Goal: Task Accomplishment & Management: Use online tool/utility

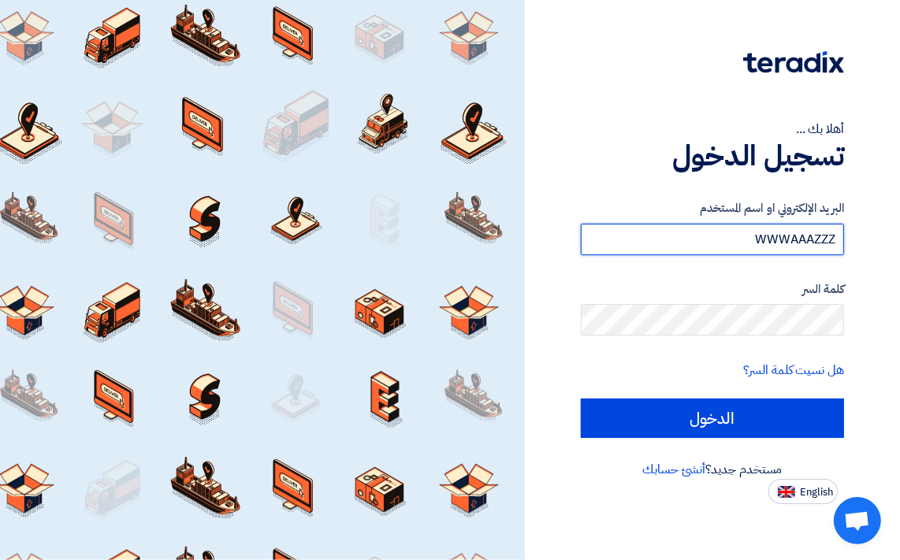
click at [698, 242] on input "WWWAAAZZZ" at bounding box center [712, 240] width 263 height 32
type input "W"
drag, startPoint x: 698, startPoint y: 242, endPoint x: 682, endPoint y: 241, distance: 15.8
click at [682, 241] on input "text" at bounding box center [712, 240] width 263 height 32
click at [789, 237] on input "text" at bounding box center [712, 240] width 263 height 32
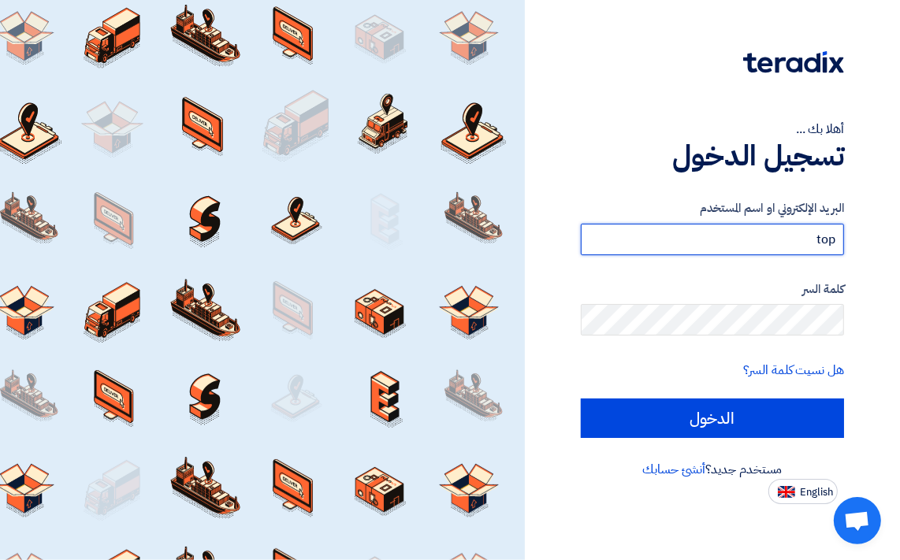
type input "[EMAIL_ADDRESS][DOMAIN_NAME]"
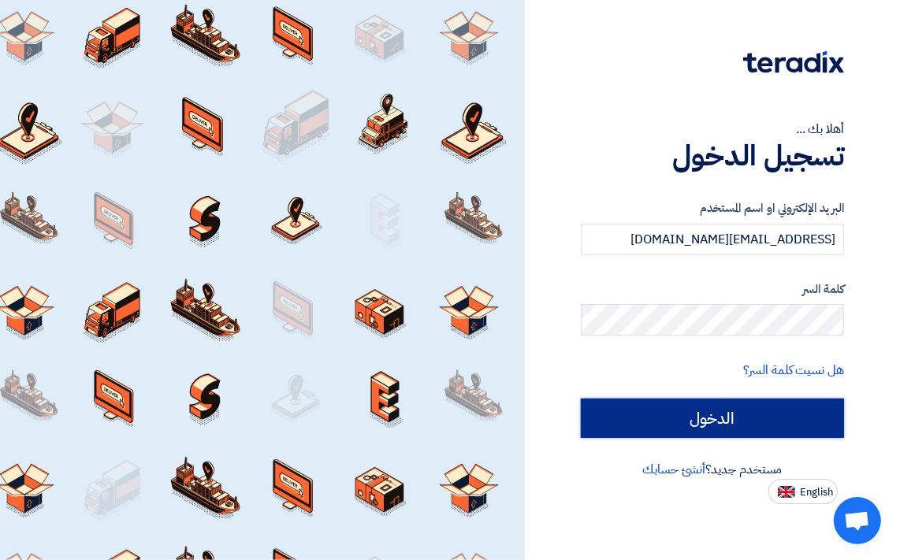
click at [680, 421] on input "الدخول" at bounding box center [712, 418] width 263 height 39
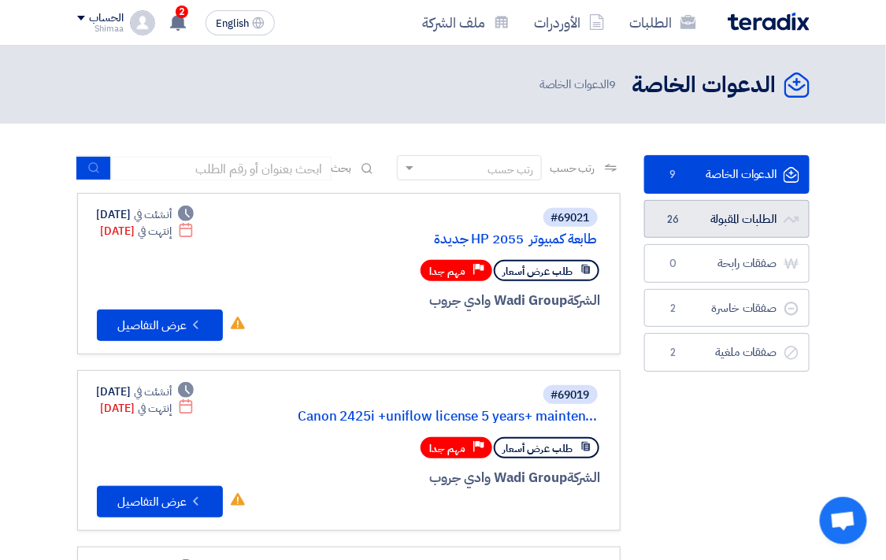
click at [704, 217] on link "الطلبات المقبولة الطلبات المقبولة 26" at bounding box center [726, 219] width 165 height 39
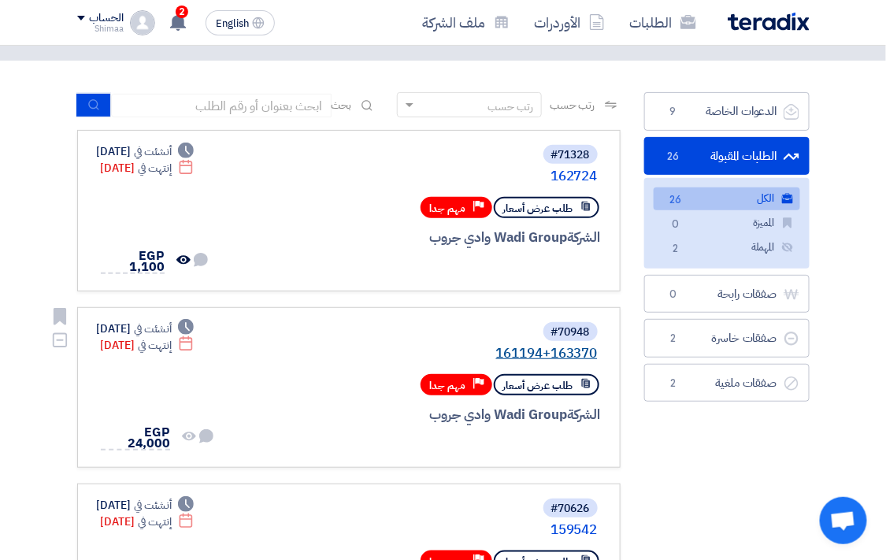
scroll to position [87, 0]
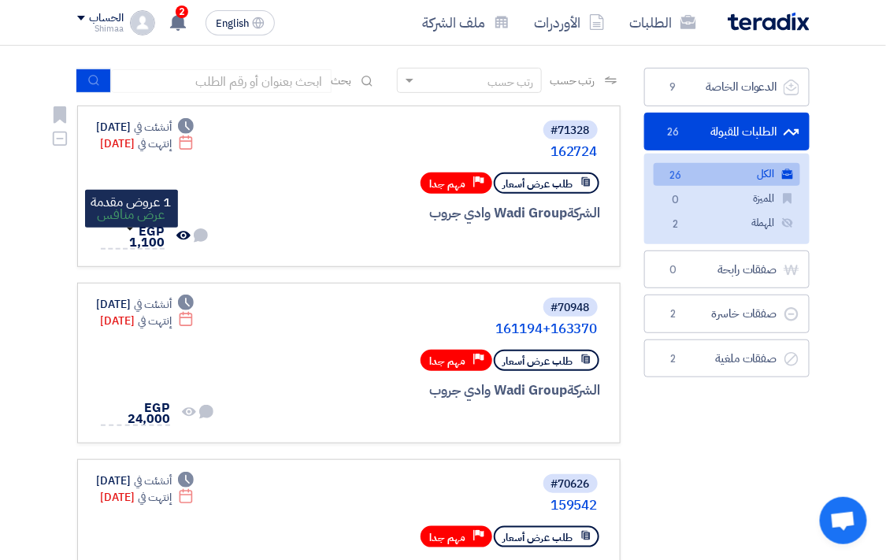
click at [134, 232] on span "EGP 1,100" at bounding box center [146, 237] width 35 height 30
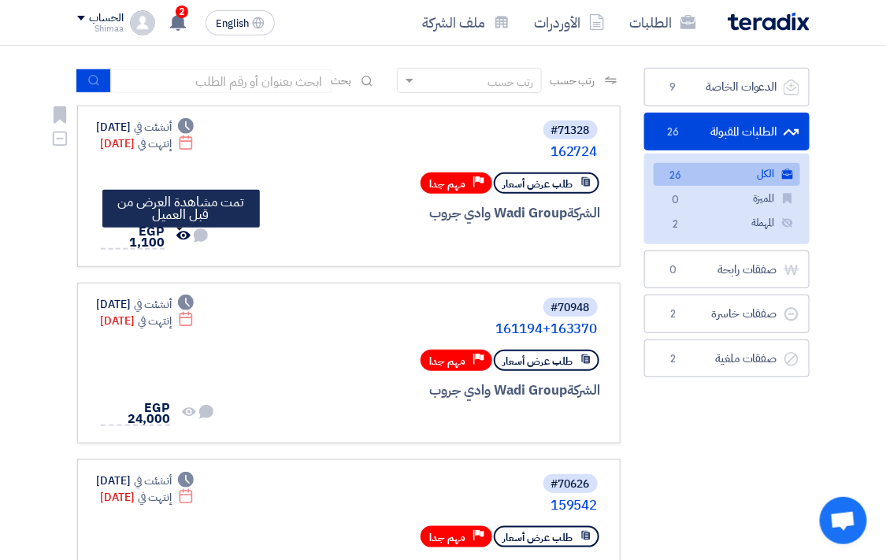
click at [180, 239] on icon "تمت مشاهدة العرض من قبل العميل" at bounding box center [183, 235] width 14 height 14
click at [201, 241] on use at bounding box center [201, 235] width 14 height 14
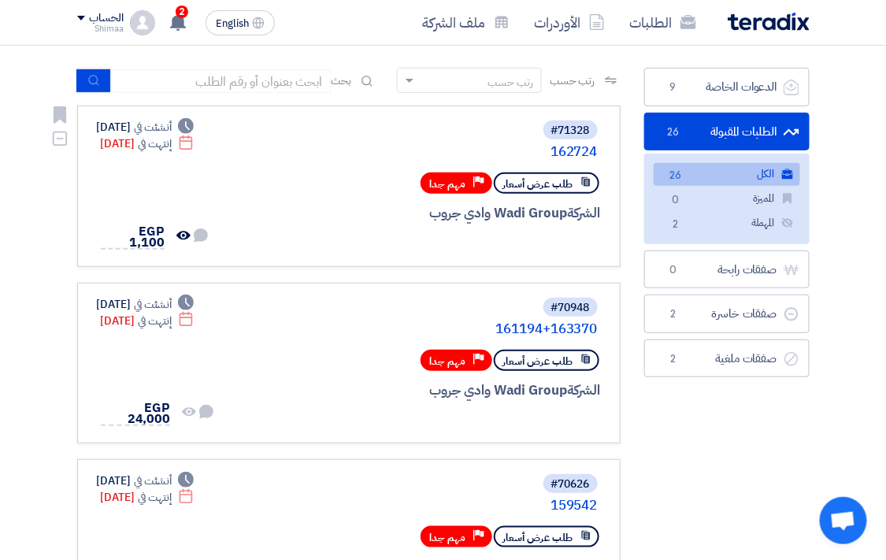
click at [553, 186] on span "طلب عرض أسعار" at bounding box center [538, 183] width 70 height 15
click at [540, 184] on span "طلب عرض أسعار" at bounding box center [538, 183] width 70 height 15
drag, startPoint x: 540, startPoint y: 184, endPoint x: 569, endPoint y: 184, distance: 29.1
click at [569, 184] on span "طلب عرض أسعار" at bounding box center [538, 183] width 70 height 15
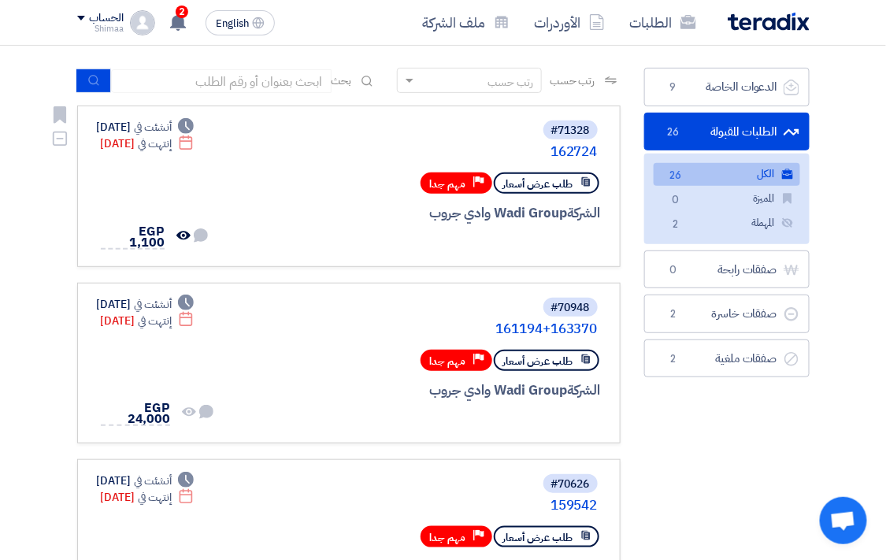
click at [570, 184] on span "طلب عرض أسعار" at bounding box center [538, 183] width 70 height 15
drag, startPoint x: 570, startPoint y: 184, endPoint x: 585, endPoint y: 184, distance: 15.0
click at [585, 184] on use at bounding box center [585, 181] width 9 height 9
click at [592, 181] on icon at bounding box center [586, 181] width 11 height 11
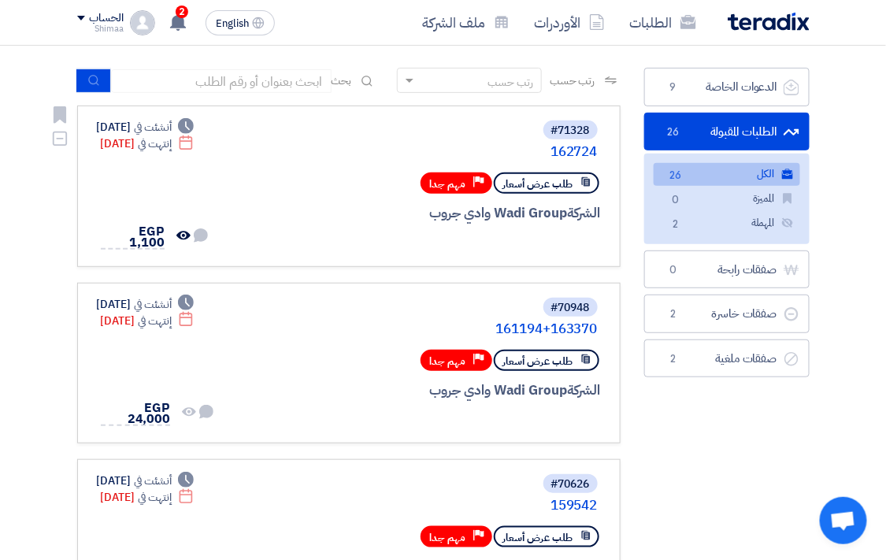
click at [458, 182] on span "مهم جدا" at bounding box center [448, 183] width 36 height 15
drag, startPoint x: 458, startPoint y: 182, endPoint x: 397, endPoint y: 205, distance: 64.8
click at [397, 205] on div "الشركة Wadi Group وادي جروب" at bounding box center [411, 213] width 379 height 20
click at [659, 18] on link "الطلبات" at bounding box center [663, 22] width 91 height 37
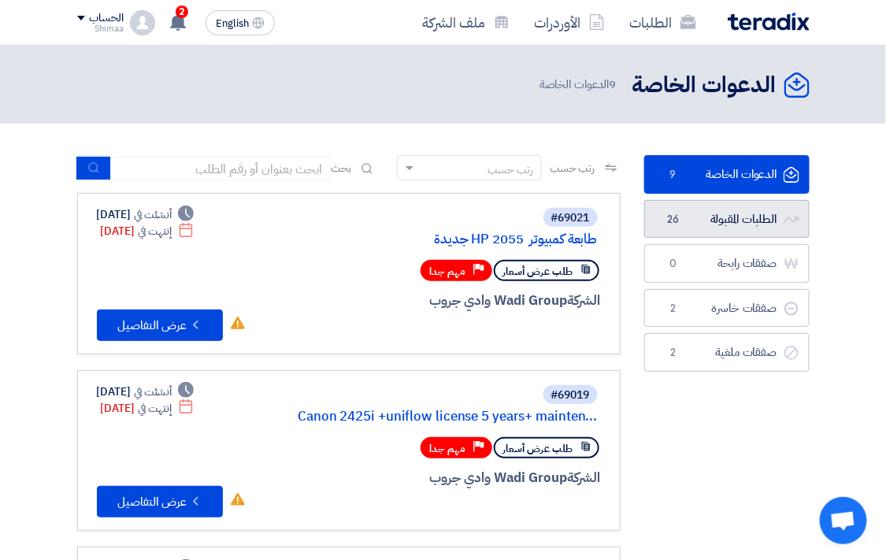
click at [754, 221] on link "الطلبات المقبولة الطلبات المقبولة 26" at bounding box center [726, 219] width 165 height 39
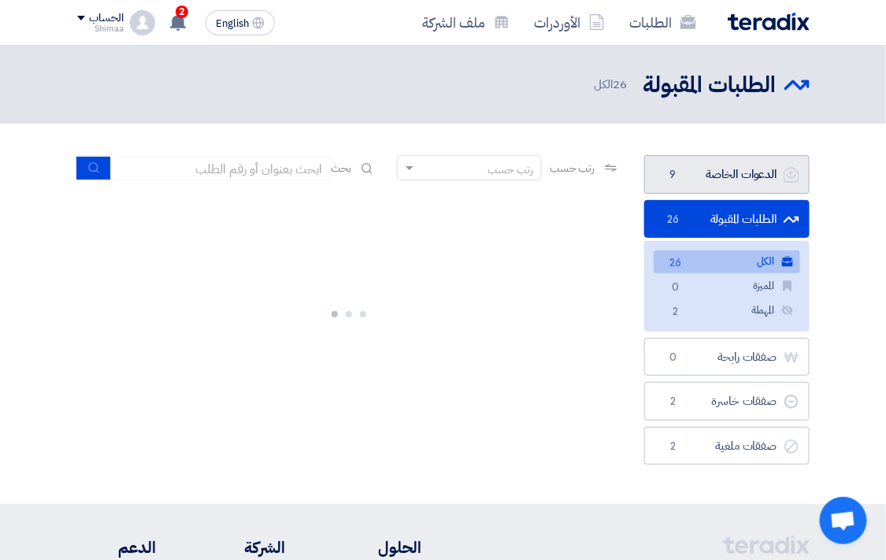
click at [741, 169] on link "الدعوات الخاصة الدعوات الخاصة 9" at bounding box center [726, 174] width 165 height 39
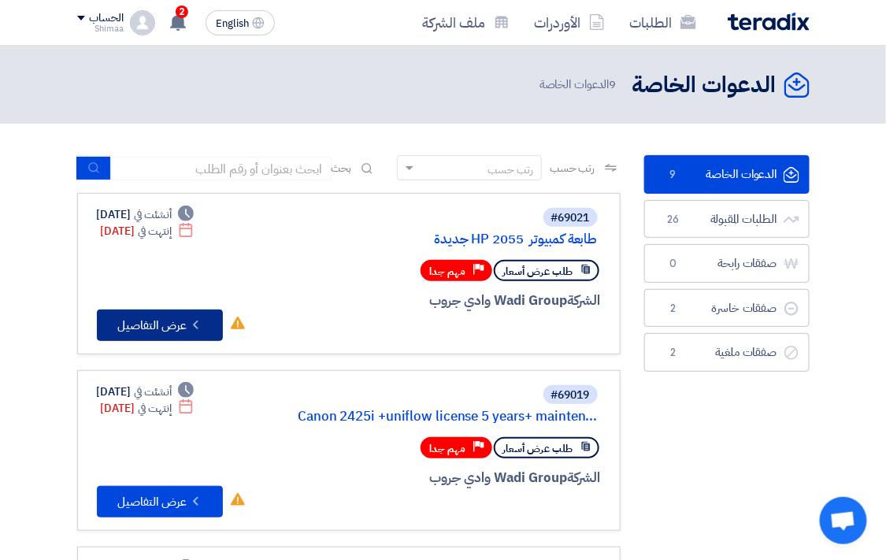
click at [115, 317] on button "Check details عرض التفاصيل" at bounding box center [160, 326] width 126 height 32
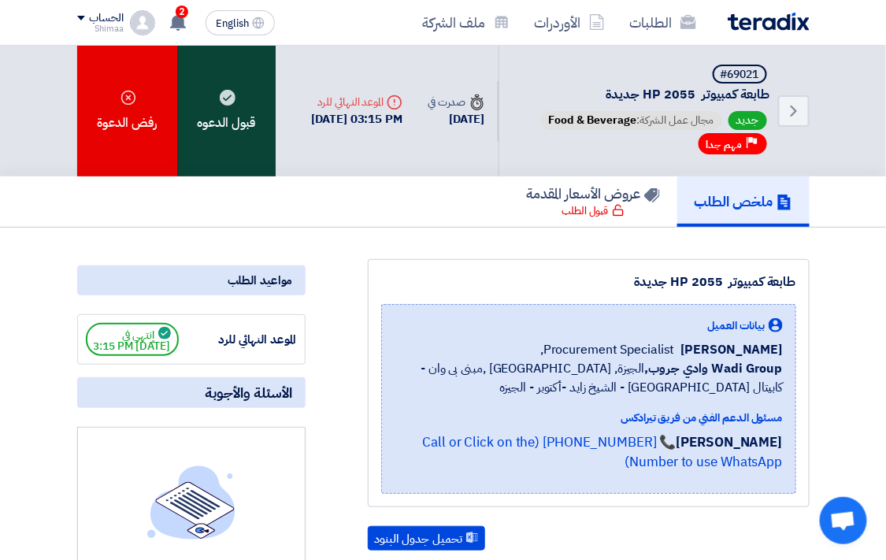
click at [207, 95] on div "قبول الدعوه" at bounding box center [226, 111] width 99 height 131
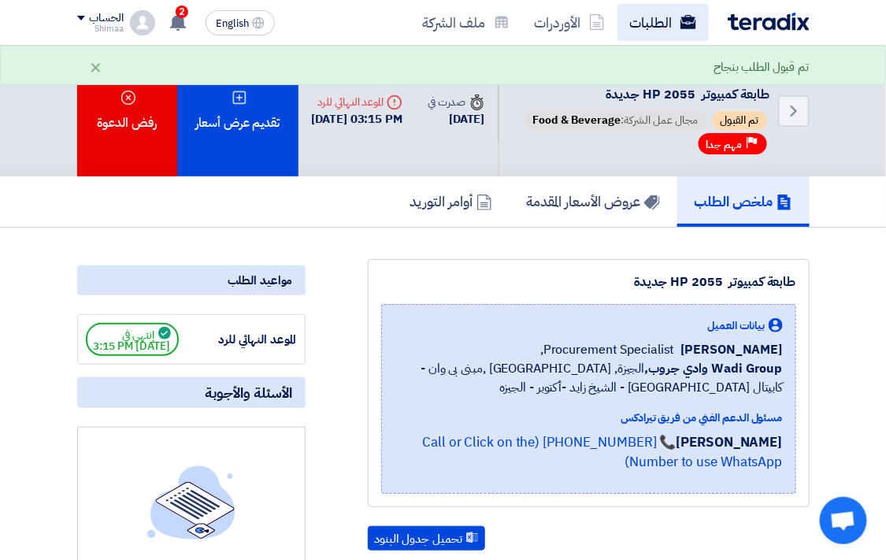
click at [659, 20] on link "الطلبات" at bounding box center [663, 22] width 91 height 37
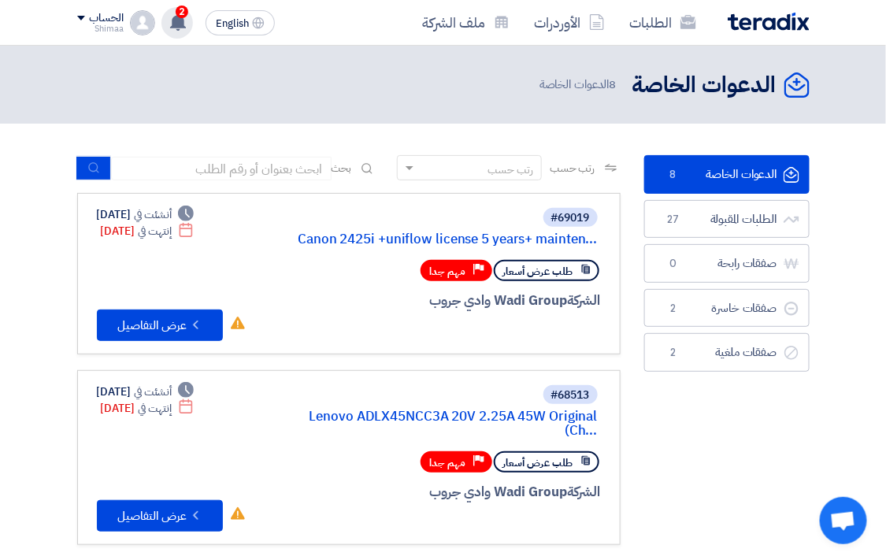
click at [190, 14] on div "2 تم مشاهدة العرض المقدم للطلب "162724" من قبل العميل [DATE] تم نشر طلب عروض أس…" at bounding box center [178, 23] width 32 height 32
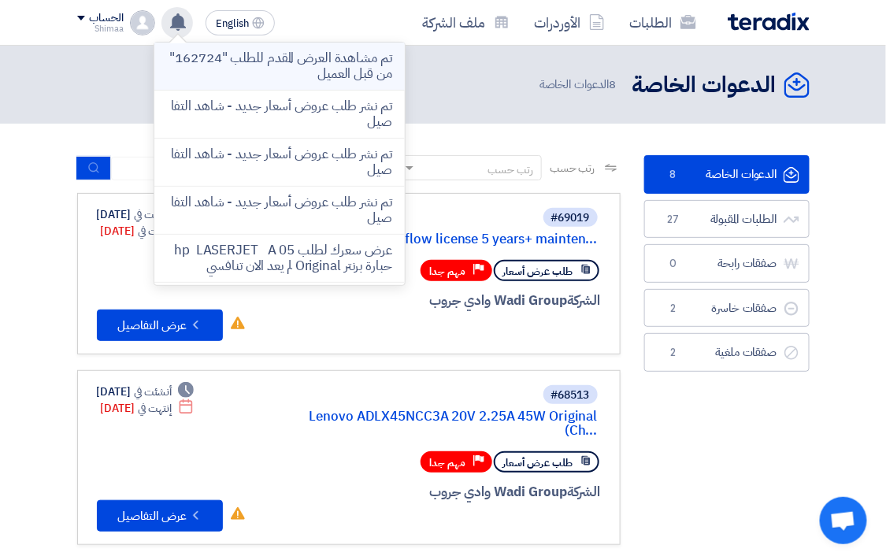
click at [232, 58] on p "تم مشاهدة العرض المقدم للطلب "162724" من قبل العميل" at bounding box center [279, 66] width 225 height 32
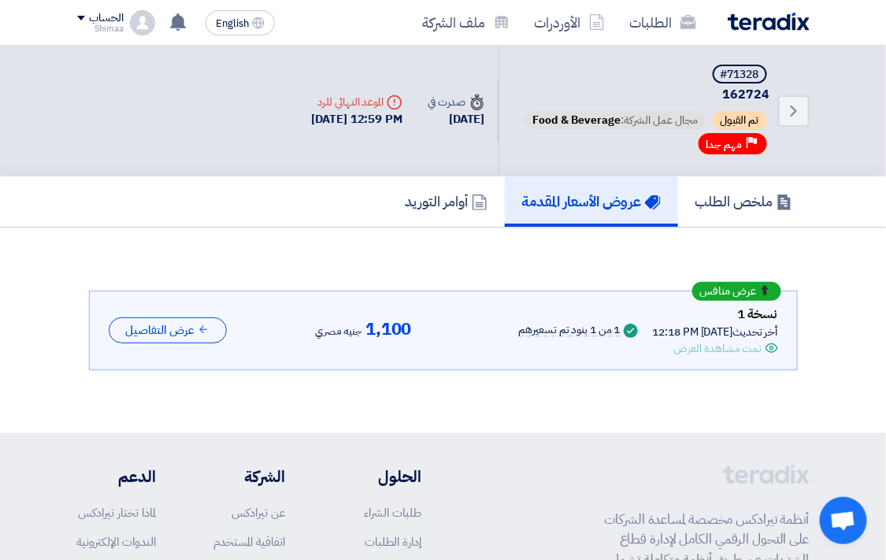
scroll to position [55, 0]
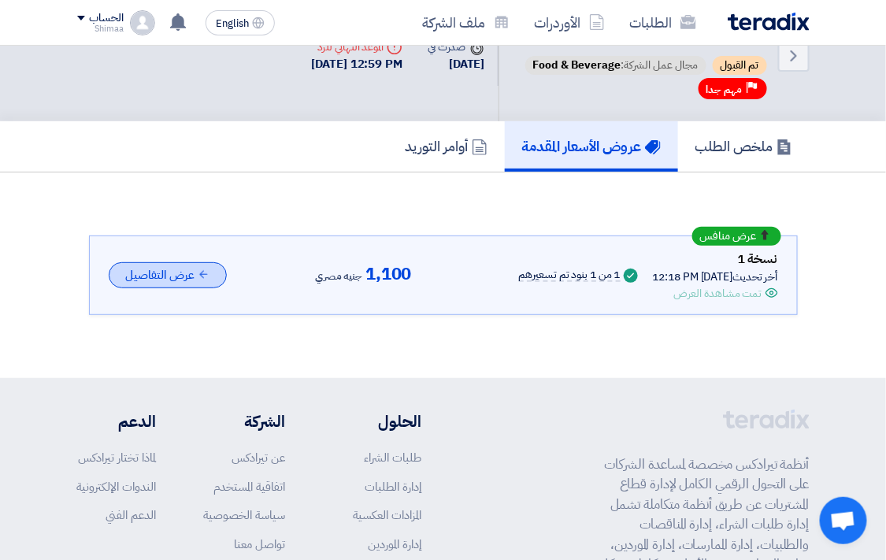
click at [136, 271] on button "عرض التفاصيل" at bounding box center [168, 275] width 118 height 26
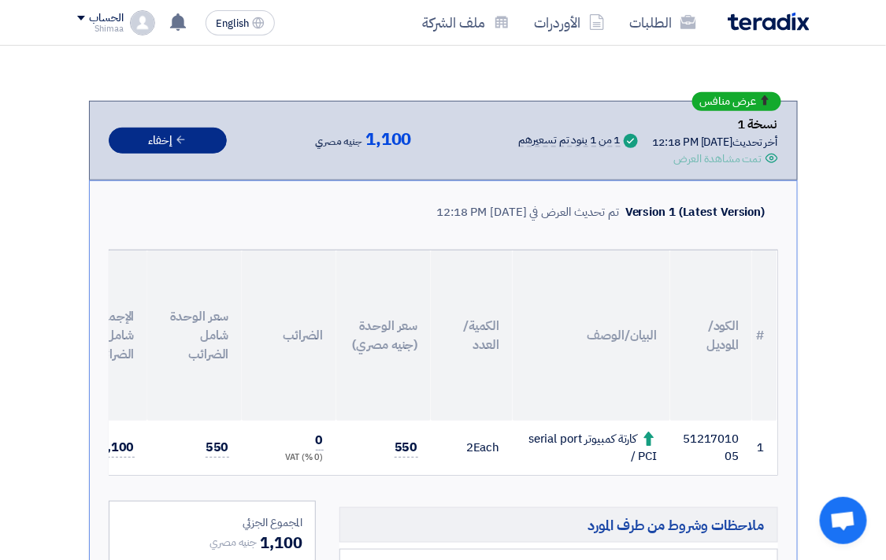
scroll to position [405, 0]
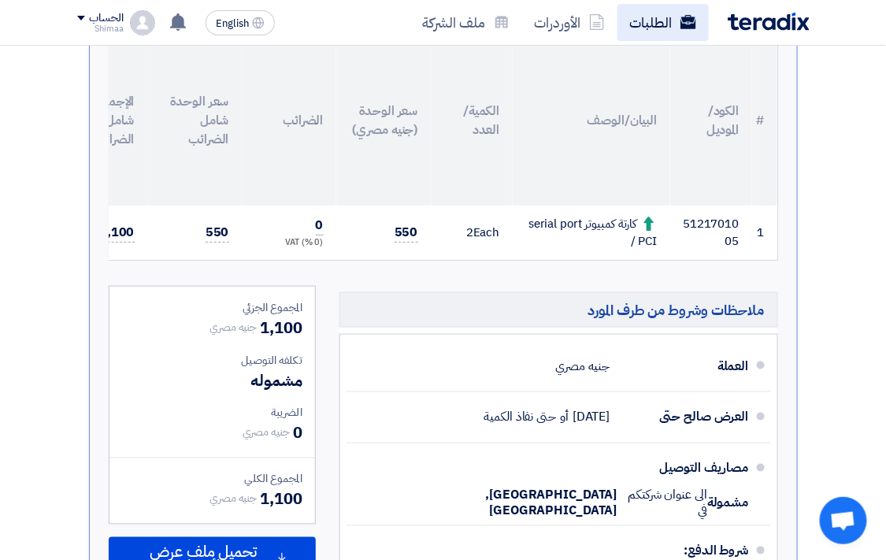
click at [696, 33] on link "الطلبات" at bounding box center [663, 22] width 91 height 37
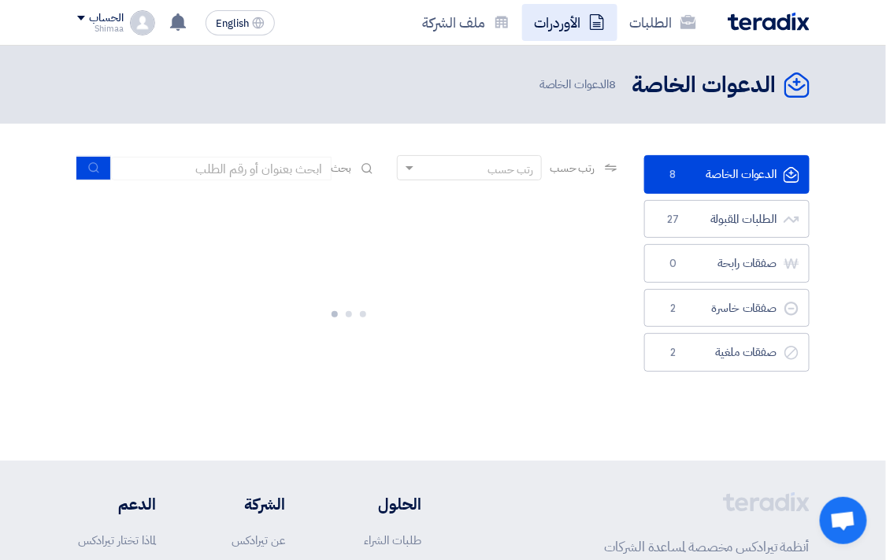
click at [574, 29] on link "الأوردرات" at bounding box center [569, 22] width 95 height 37
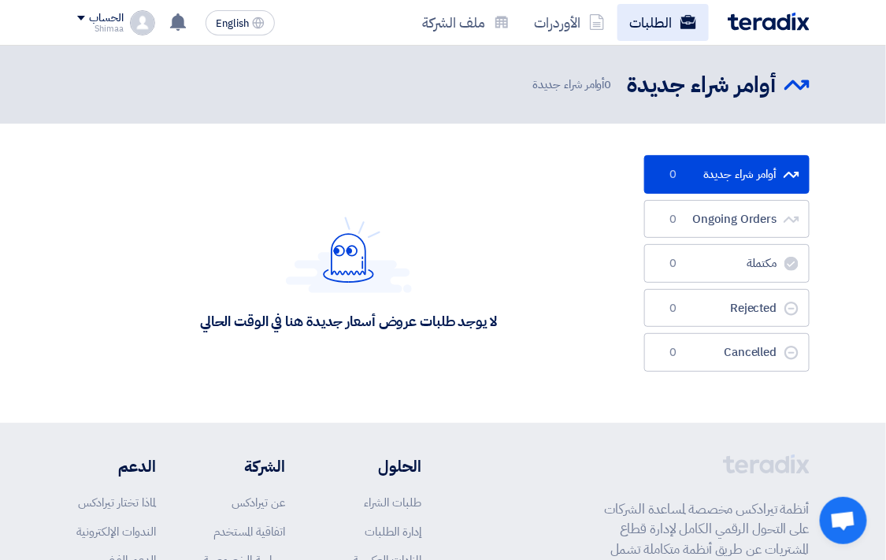
click at [631, 28] on link "الطلبات" at bounding box center [663, 22] width 91 height 37
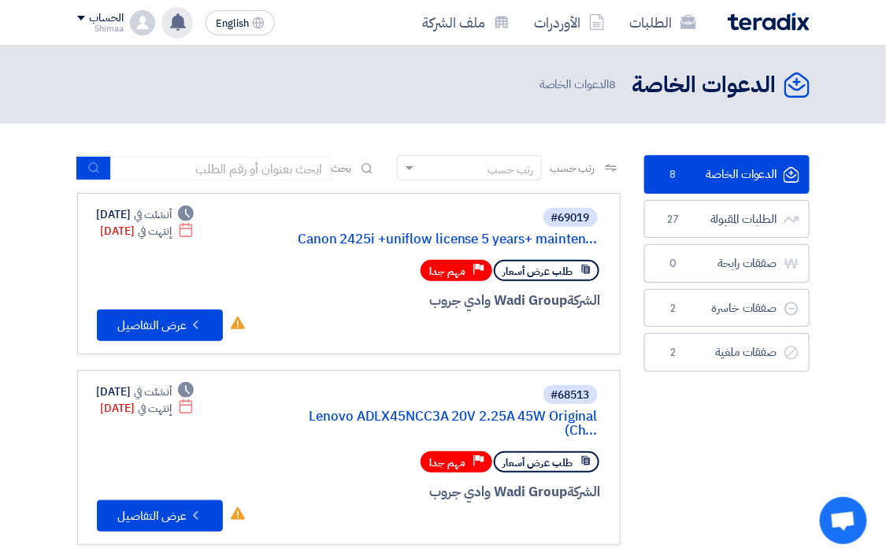
click at [182, 17] on use at bounding box center [178, 21] width 16 height 17
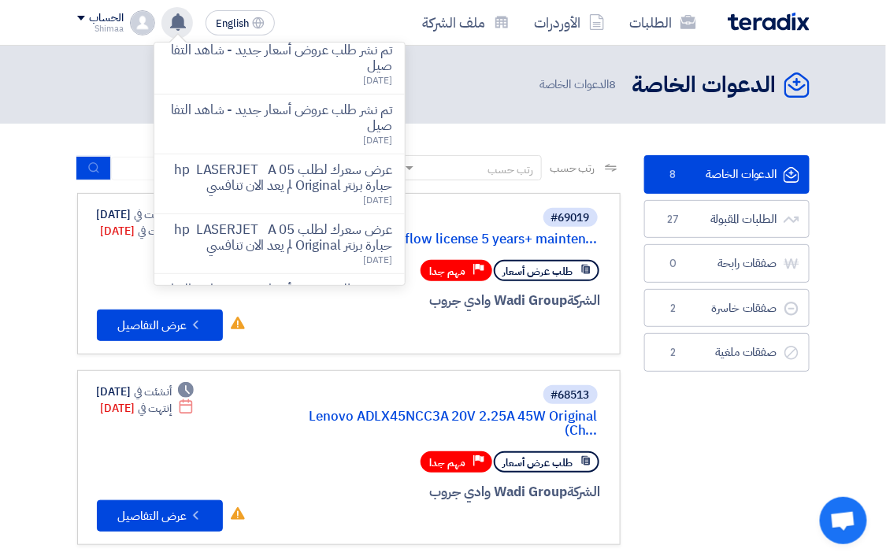
scroll to position [130, 0]
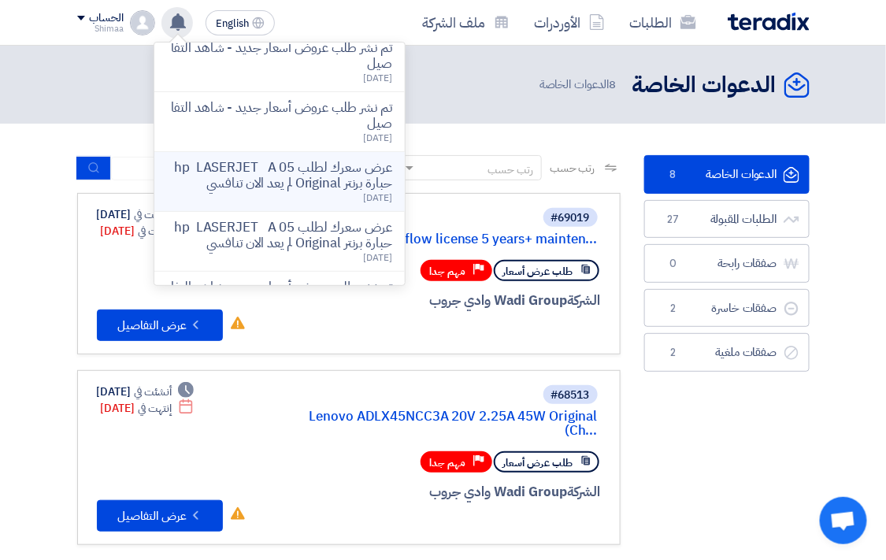
click at [363, 191] on span "[DATE]" at bounding box center [377, 198] width 28 height 14
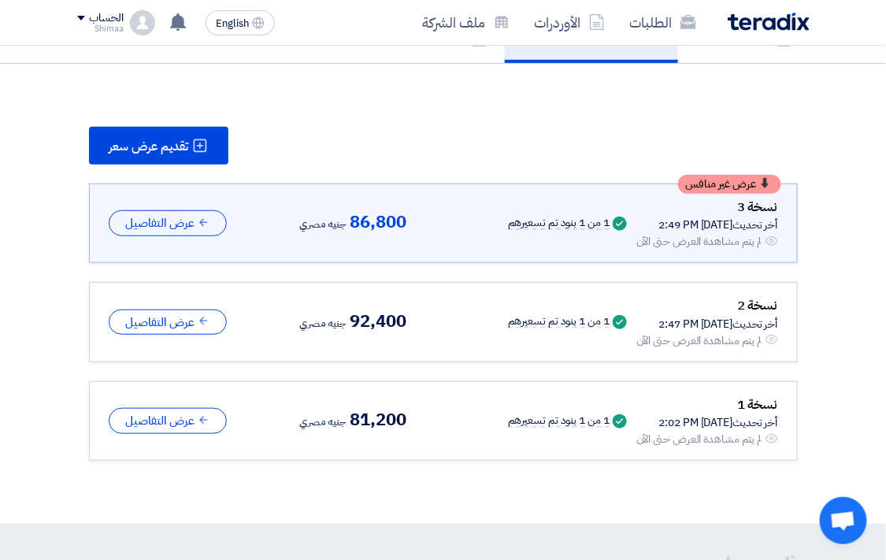
scroll to position [189, 0]
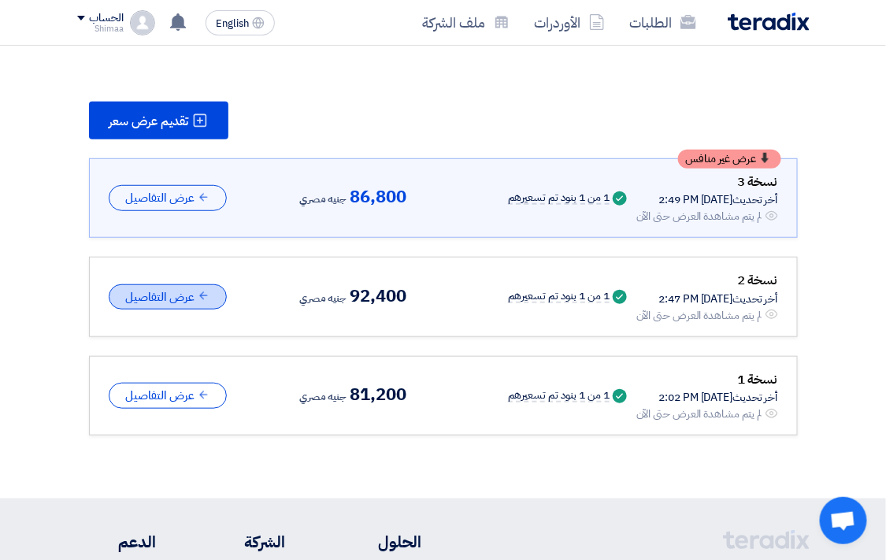
click at [134, 298] on button "عرض التفاصيل" at bounding box center [168, 297] width 118 height 26
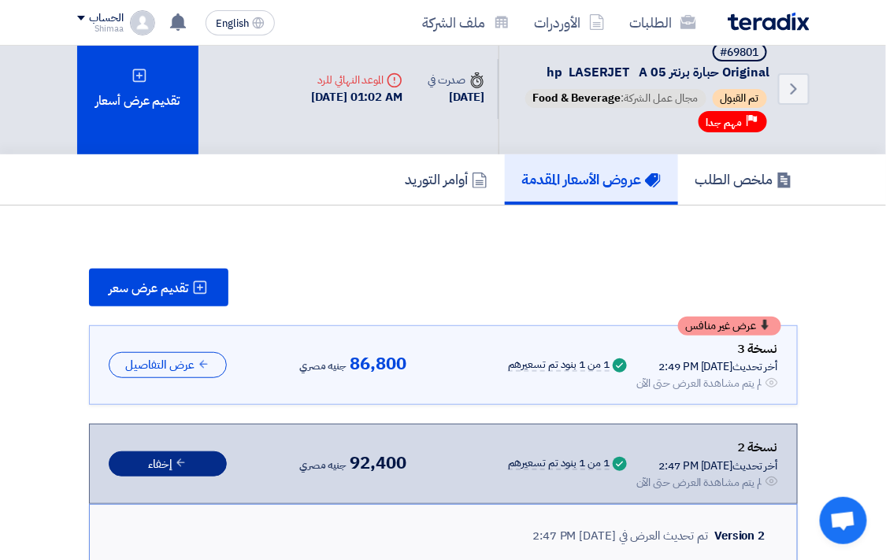
scroll to position [13, 0]
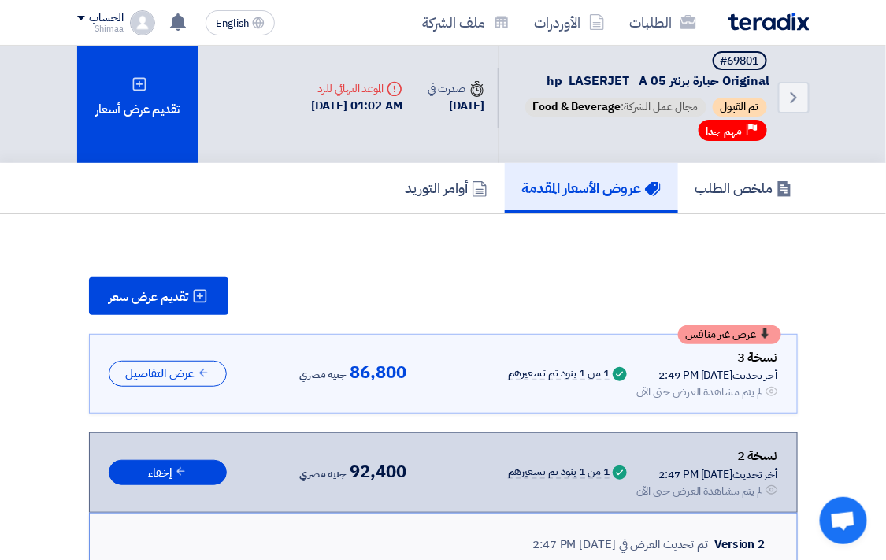
click at [632, 171] on link "عروض الأسعار المقدمة" at bounding box center [591, 188] width 173 height 50
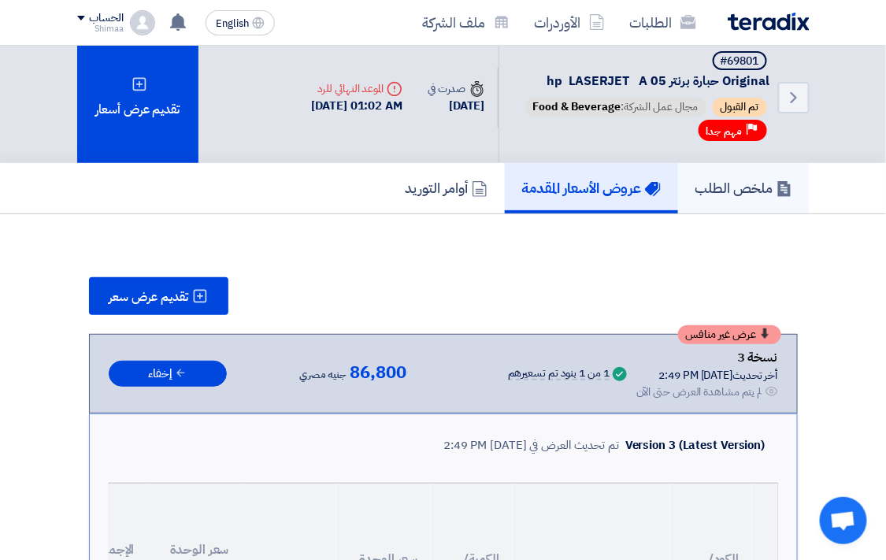
click at [753, 185] on h5 "ملخص الطلب" at bounding box center [744, 188] width 97 height 18
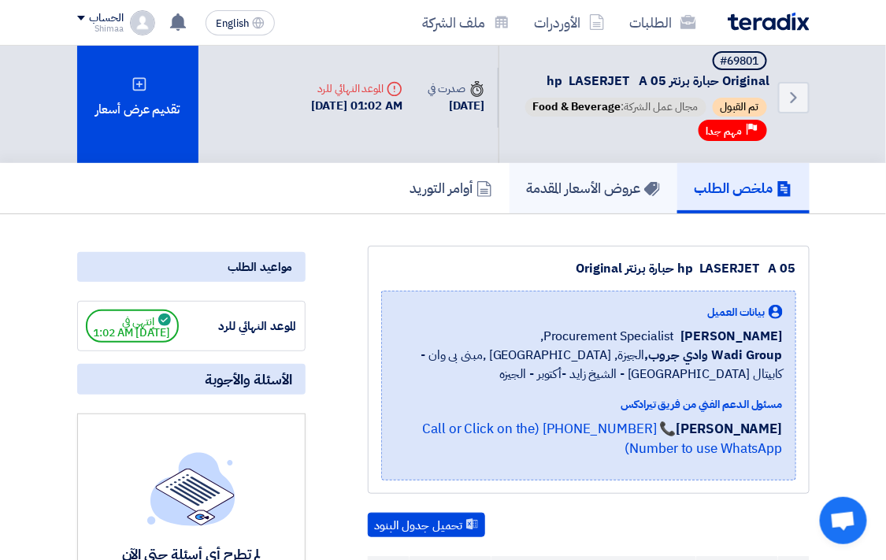
click at [603, 184] on h5 "عروض الأسعار المقدمة" at bounding box center [593, 188] width 133 height 18
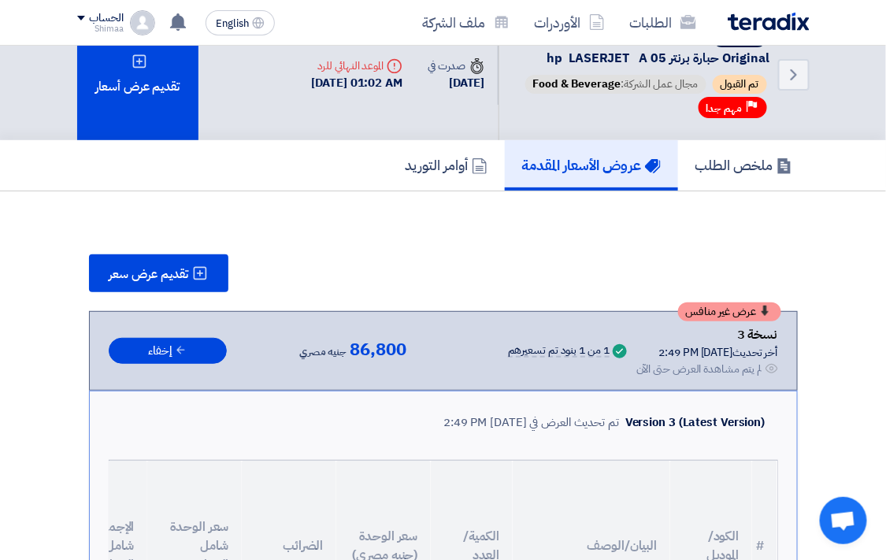
scroll to position [13, 0]
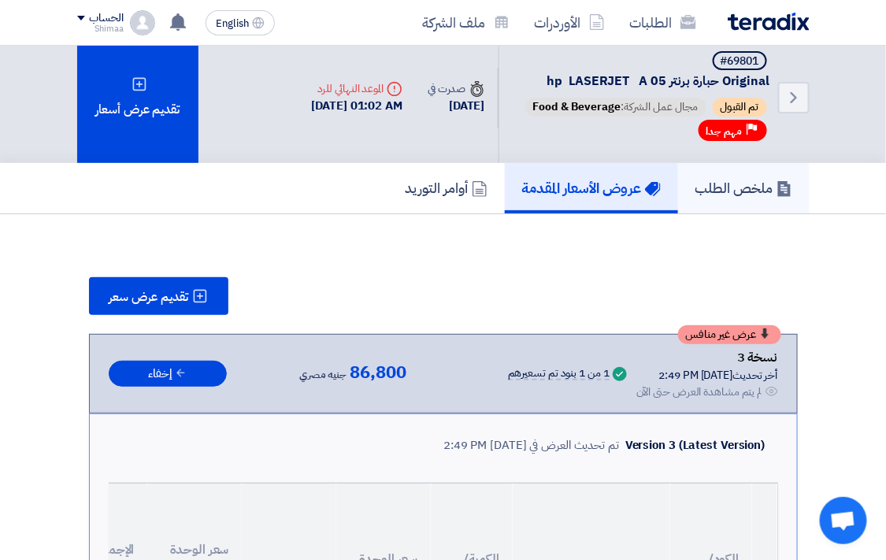
click at [733, 184] on h5 "ملخص الطلب" at bounding box center [744, 188] width 97 height 18
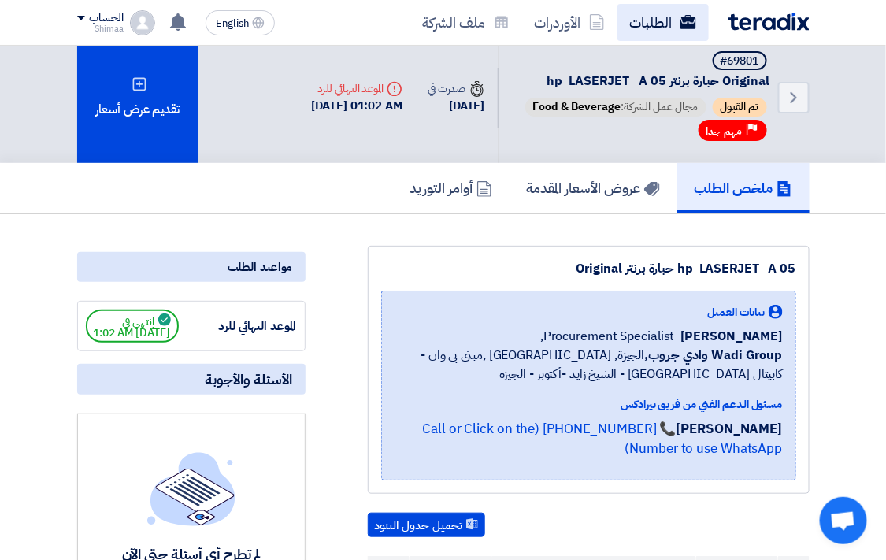
click at [660, 18] on link "الطلبات" at bounding box center [663, 22] width 91 height 37
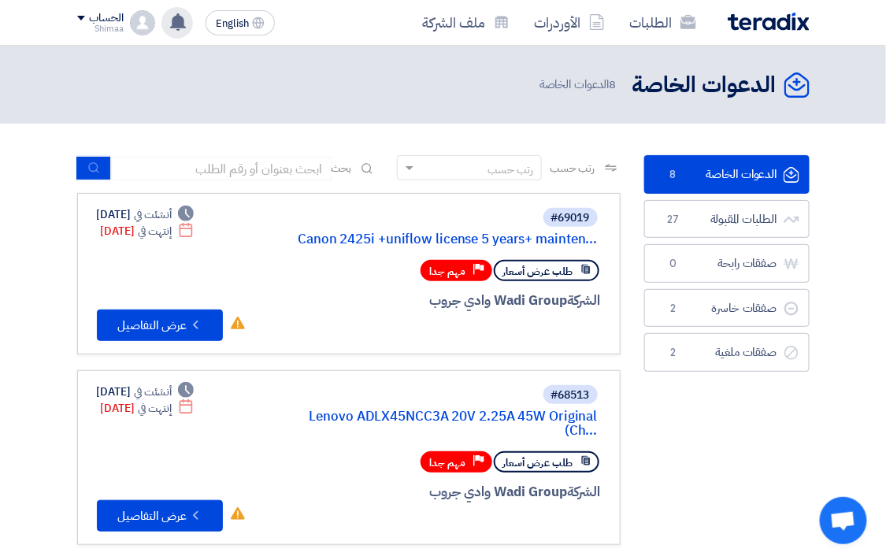
click at [170, 24] on icon at bounding box center [177, 21] width 17 height 17
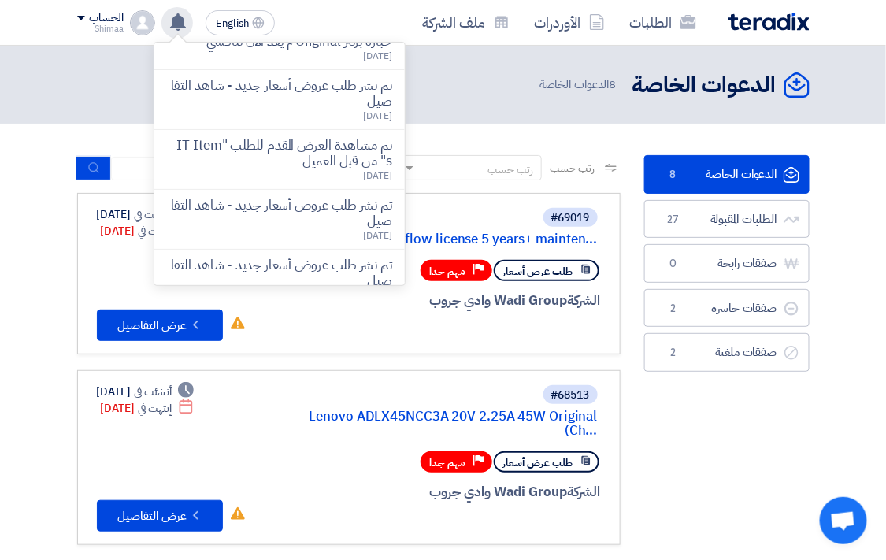
scroll to position [350, 0]
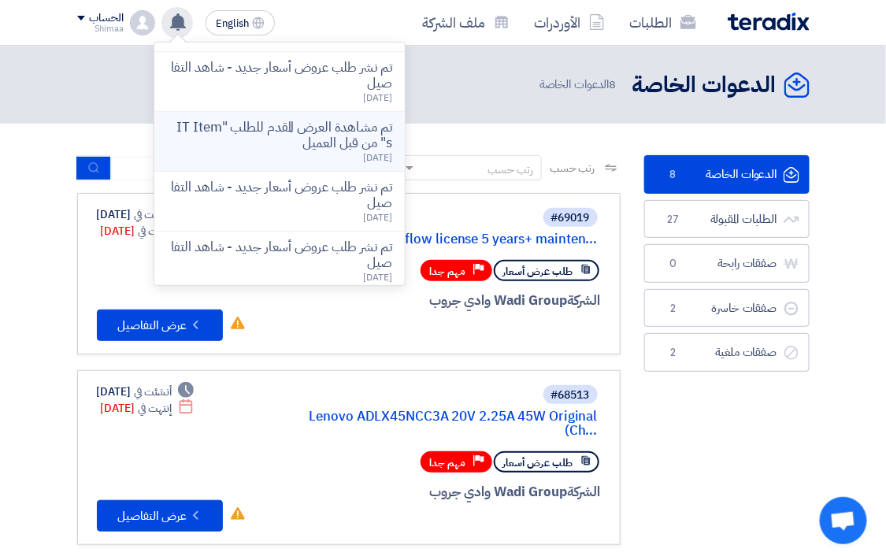
click at [211, 136] on p "تم مشاهدة العرض المقدم للطلب "IT Items" من قبل العميل" at bounding box center [279, 136] width 225 height 32
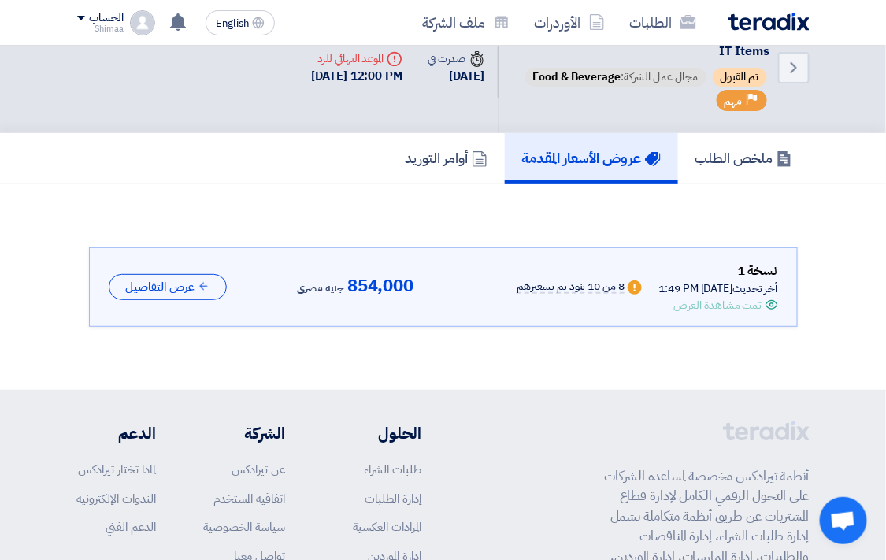
scroll to position [46, 0]
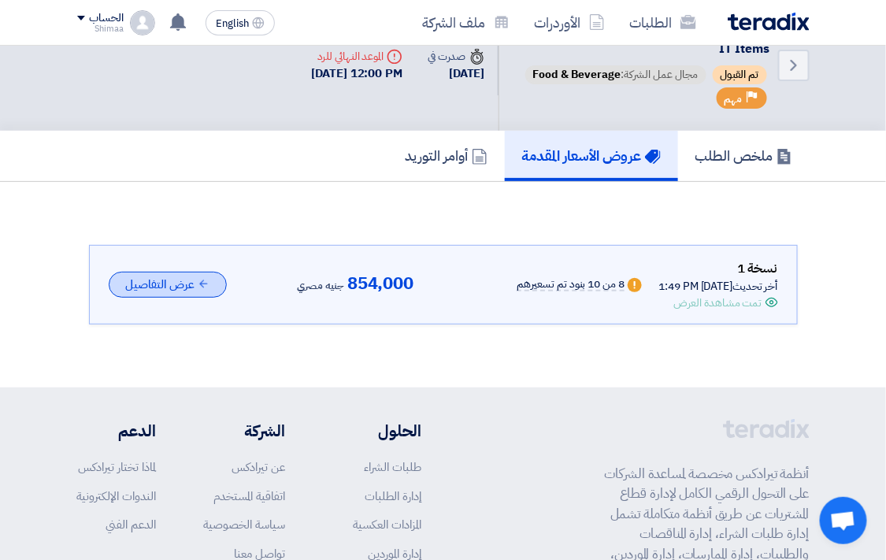
click at [130, 273] on button "عرض التفاصيل" at bounding box center [168, 285] width 118 height 26
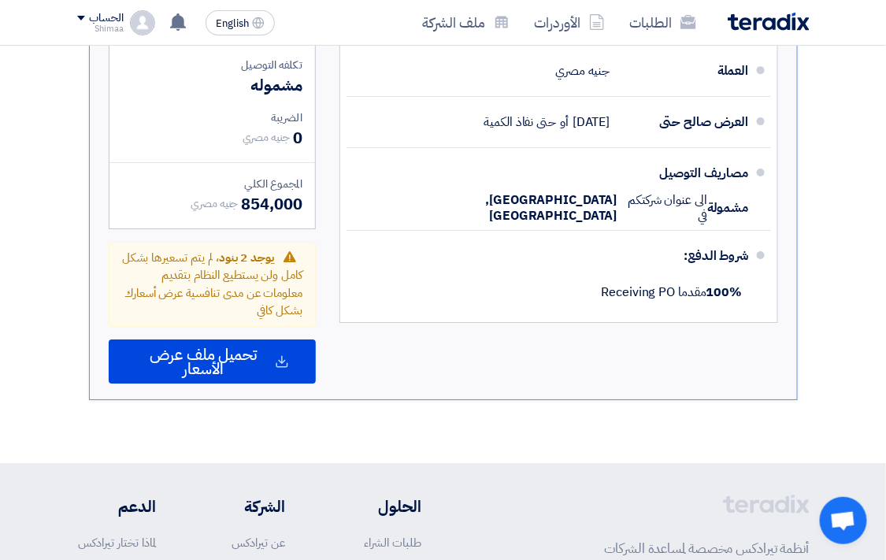
scroll to position [1359, 0]
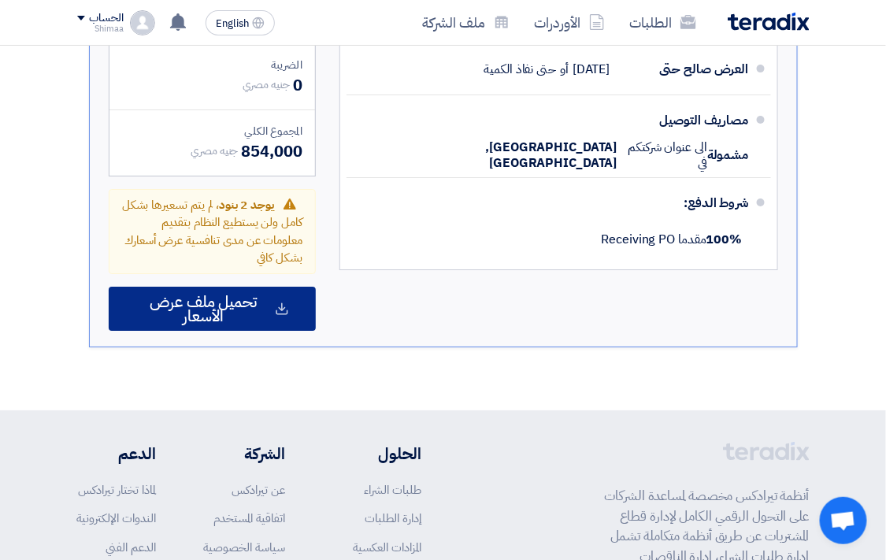
click at [213, 311] on span "تحميل ملف عرض الأسعار" at bounding box center [204, 309] width 136 height 28
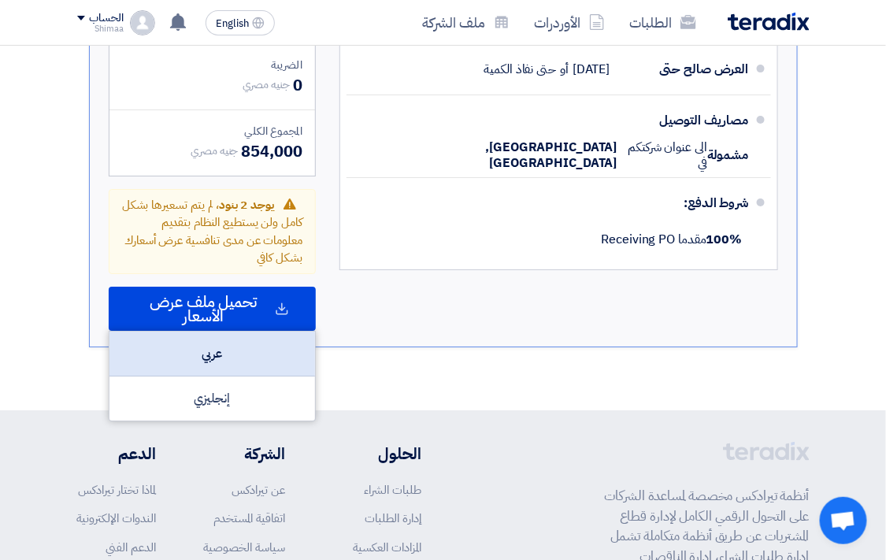
click at [227, 369] on div "عربي" at bounding box center [213, 354] width 206 height 45
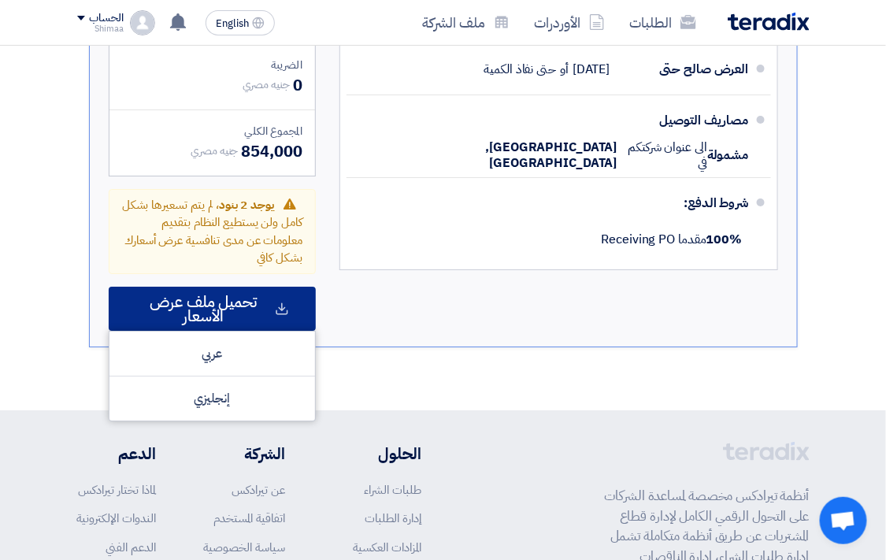
click at [245, 320] on span "تحميل ملف عرض الأسعار" at bounding box center [204, 309] width 136 height 28
click at [225, 323] on span "تحميل ملف عرض الأسعار" at bounding box center [204, 309] width 136 height 28
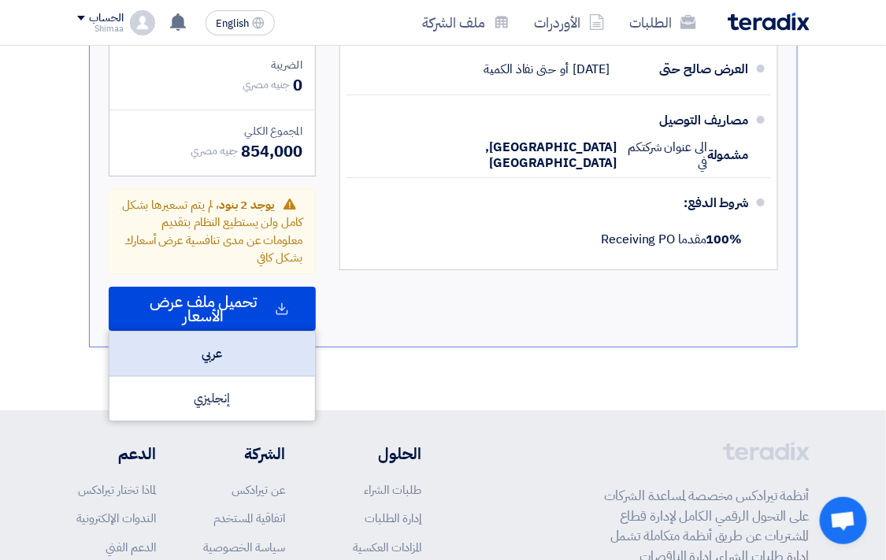
click at [208, 360] on div "عربي" at bounding box center [213, 354] width 206 height 45
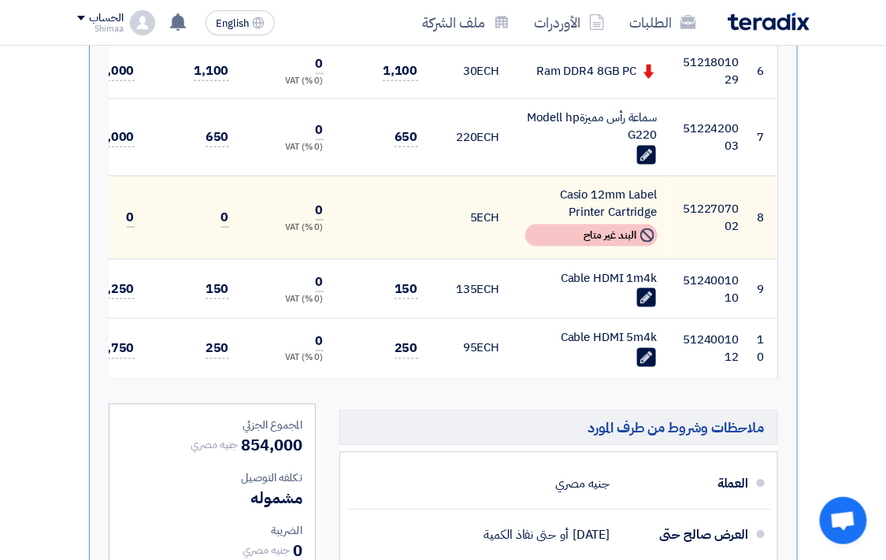
scroll to position [834, 0]
